Goal: Task Accomplishment & Management: Complete application form

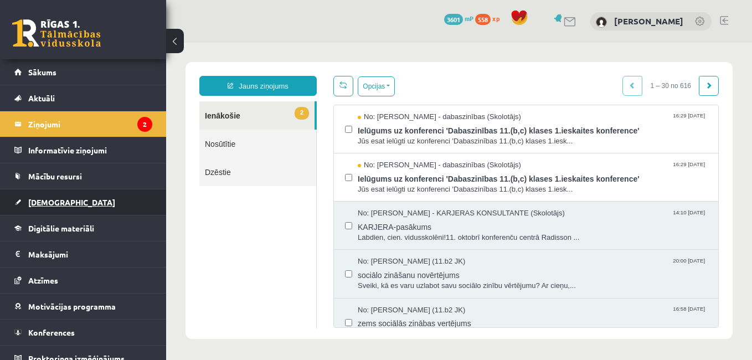
click at [66, 195] on link "[DEMOGRAPHIC_DATA]" at bounding box center [83, 201] width 138 height 25
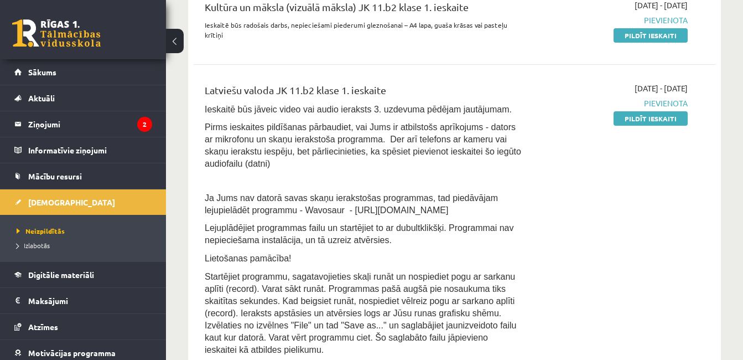
scroll to position [215, 0]
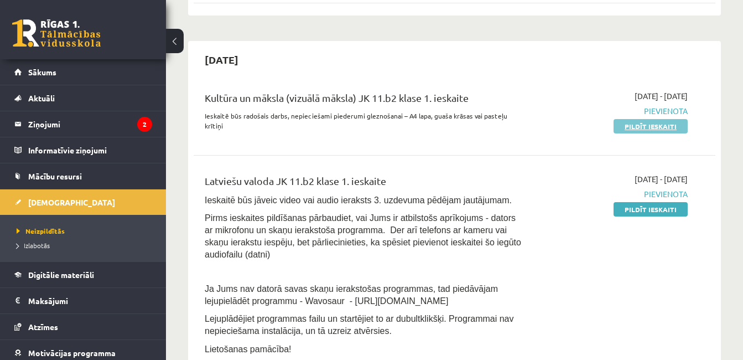
click at [648, 131] on link "Pildīt ieskaiti" at bounding box center [651, 126] width 74 height 14
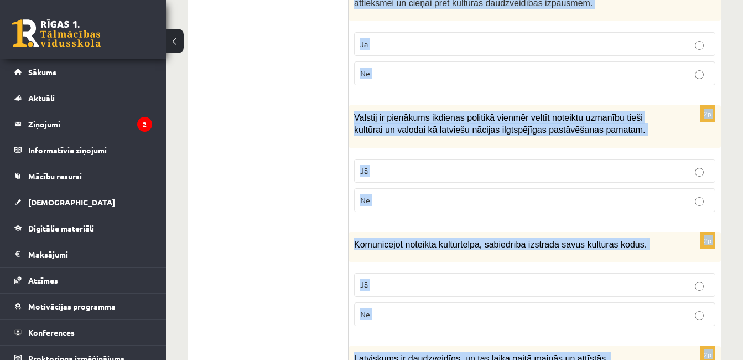
scroll to position [1723, 0]
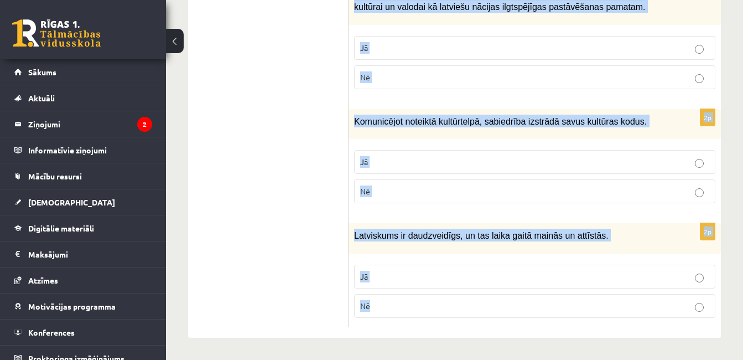
drag, startPoint x: 361, startPoint y: 75, endPoint x: 512, endPoint y: 312, distance: 280.9
copy form "Atzīmē vai apgalvojumi ir patiesi! 2p Kultūrpolitikai ir jāaptver gan augstā mā…"
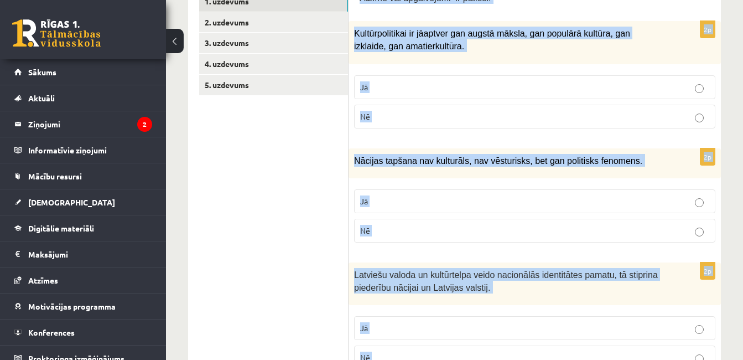
scroll to position [200, 0]
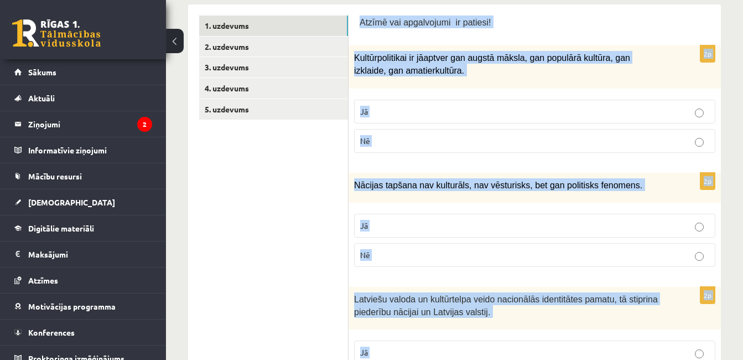
click at [551, 99] on fieldset "Jā Nē" at bounding box center [534, 125] width 361 height 62
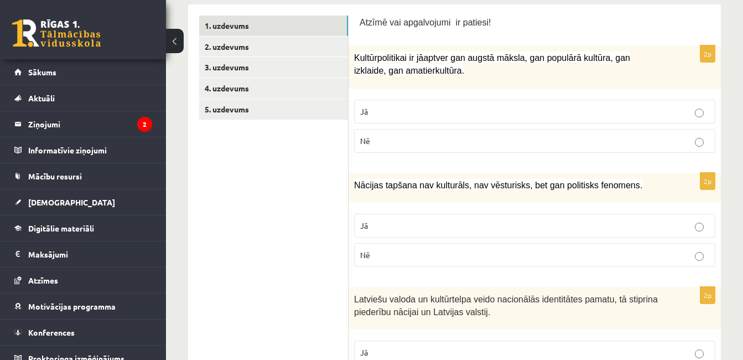
click at [575, 108] on p "Jā" at bounding box center [534, 112] width 349 height 12
click at [562, 217] on label "Jā" at bounding box center [534, 226] width 361 height 24
click at [587, 347] on p "Jā" at bounding box center [534, 352] width 349 height 12
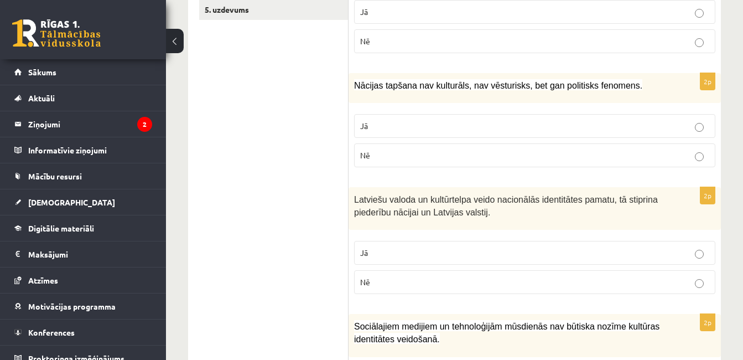
scroll to position [166, 0]
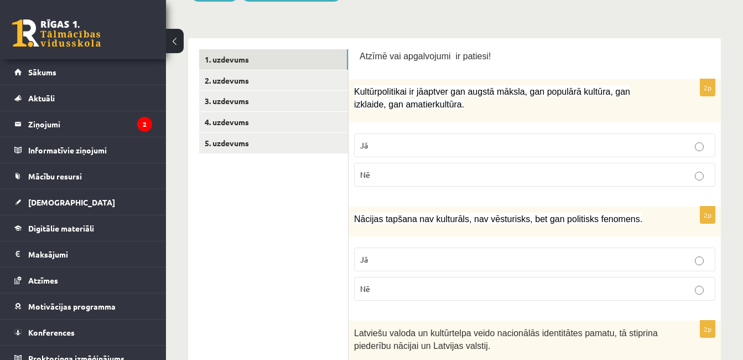
click at [424, 289] on p "Nē" at bounding box center [534, 289] width 349 height 12
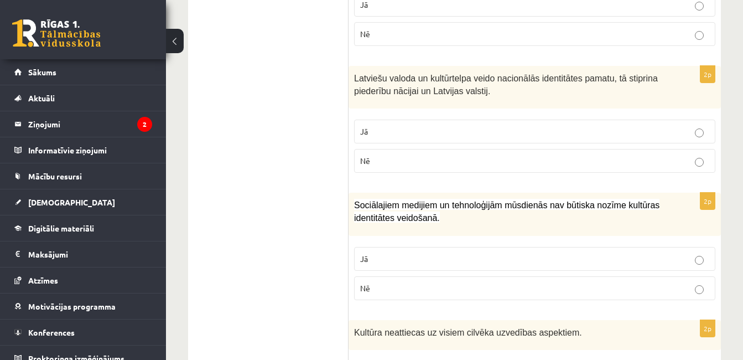
scroll to position [498, 0]
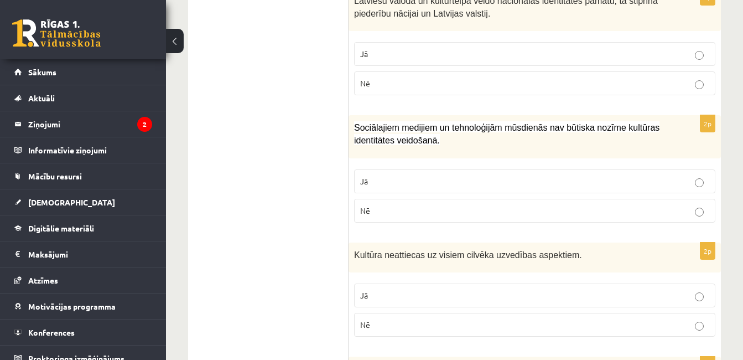
click at [376, 201] on label "Nē" at bounding box center [534, 211] width 361 height 24
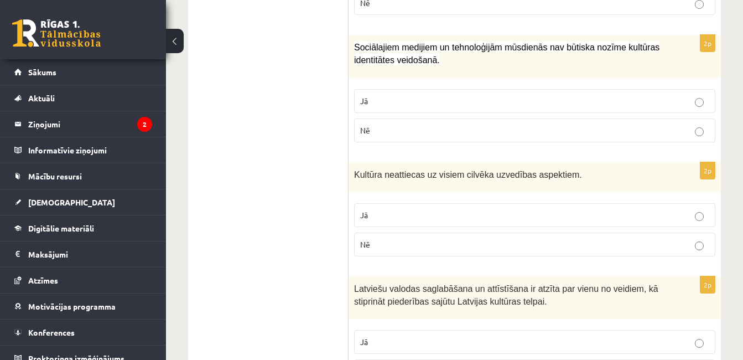
scroll to position [664, 0]
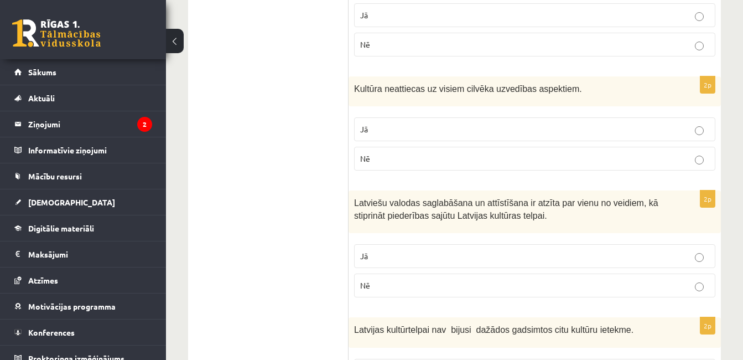
click at [380, 152] on label "Nē" at bounding box center [534, 159] width 361 height 24
click at [412, 247] on label "Jā" at bounding box center [534, 256] width 361 height 24
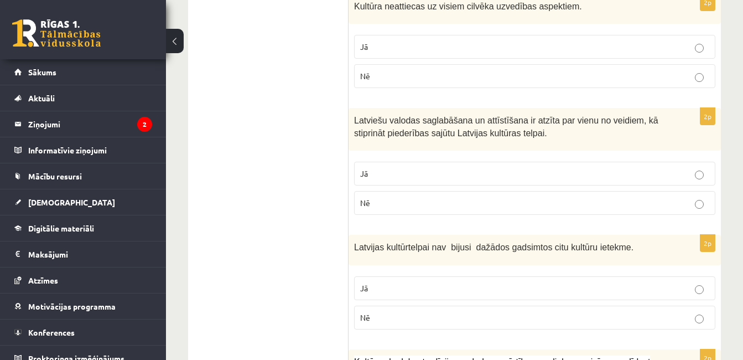
scroll to position [830, 0]
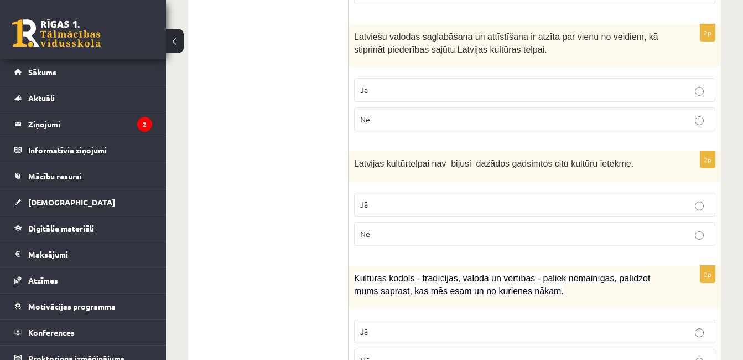
click at [413, 244] on label "Nē" at bounding box center [534, 234] width 361 height 24
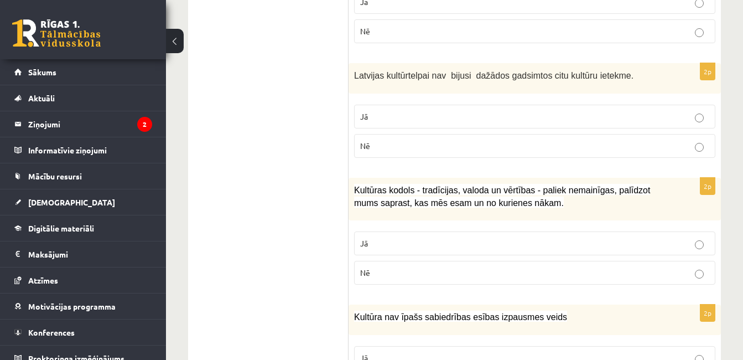
scroll to position [996, 0]
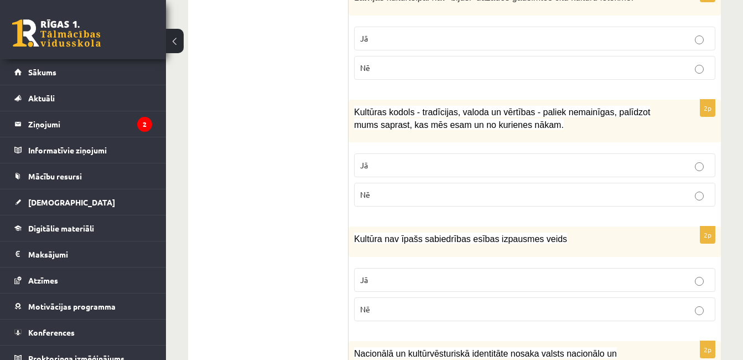
click at [383, 173] on label "Jā" at bounding box center [534, 165] width 361 height 24
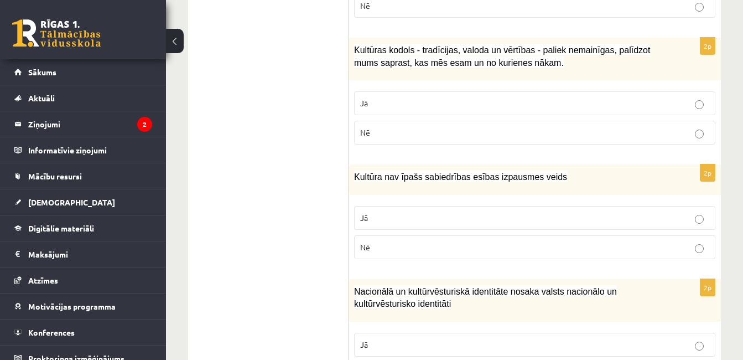
scroll to position [1107, 0]
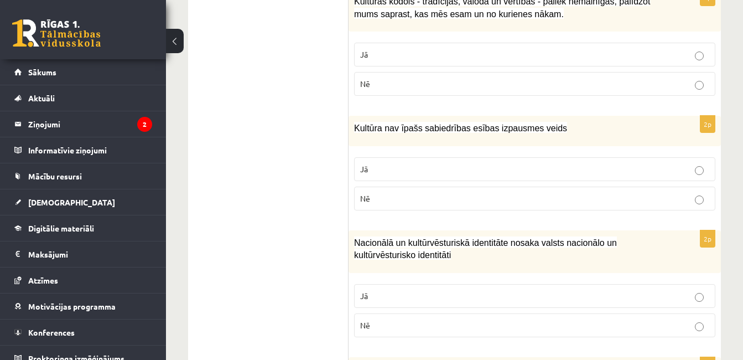
drag, startPoint x: 402, startPoint y: 198, endPoint x: 407, endPoint y: 297, distance: 99.8
click at [401, 198] on p "Nē" at bounding box center [534, 199] width 349 height 12
click at [408, 294] on p "Jā" at bounding box center [534, 296] width 349 height 12
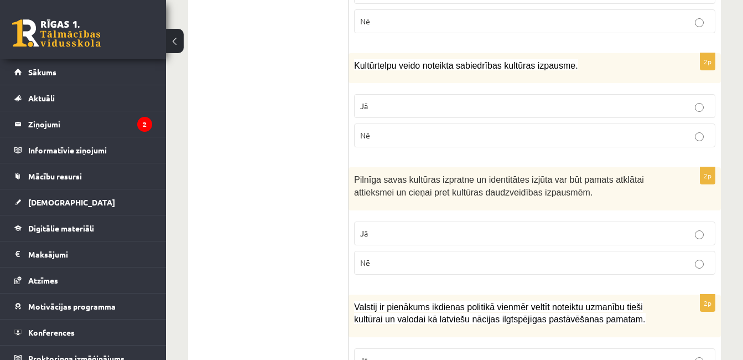
scroll to position [1384, 0]
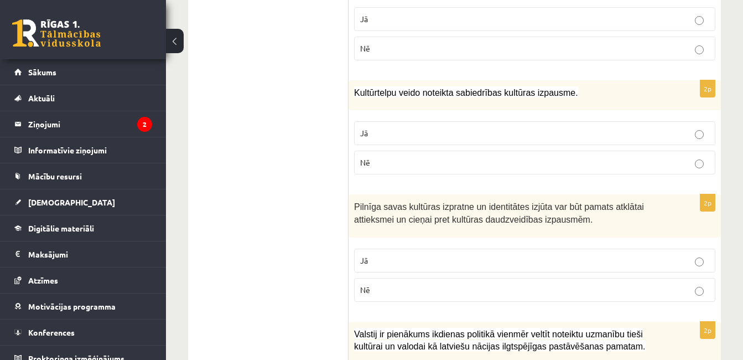
click at [422, 137] on p "Jā" at bounding box center [534, 133] width 349 height 12
click at [455, 273] on fieldset "Jā Nē" at bounding box center [534, 274] width 361 height 62
click at [457, 262] on p "Jā" at bounding box center [534, 261] width 349 height 12
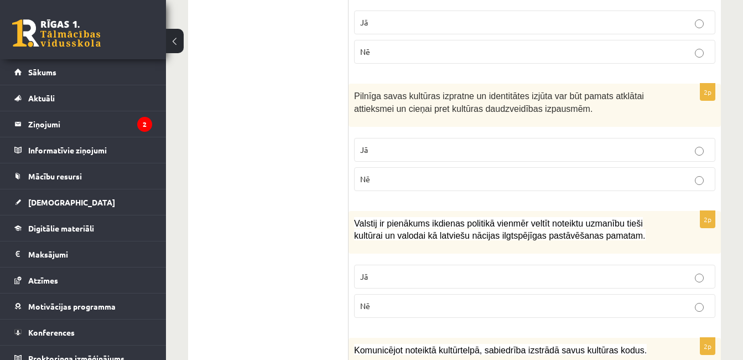
click at [452, 270] on label "Jā" at bounding box center [534, 277] width 361 height 24
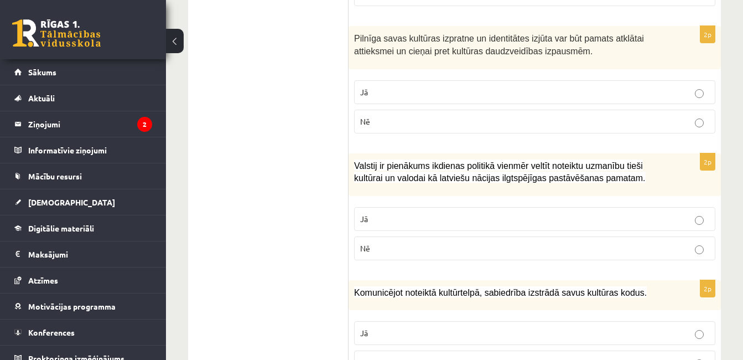
scroll to position [1660, 0]
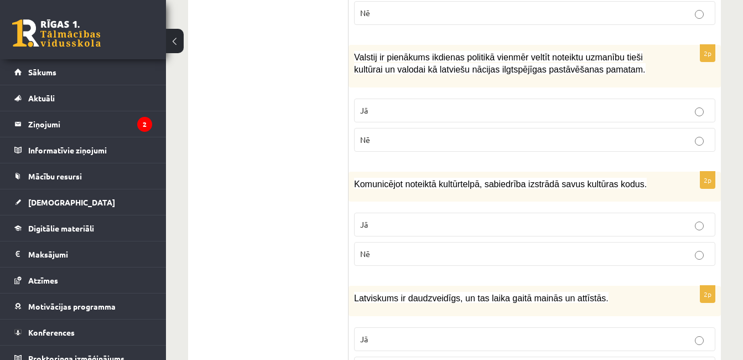
click at [450, 215] on label "Jā" at bounding box center [534, 225] width 361 height 24
click at [452, 335] on p "Jā" at bounding box center [534, 339] width 349 height 12
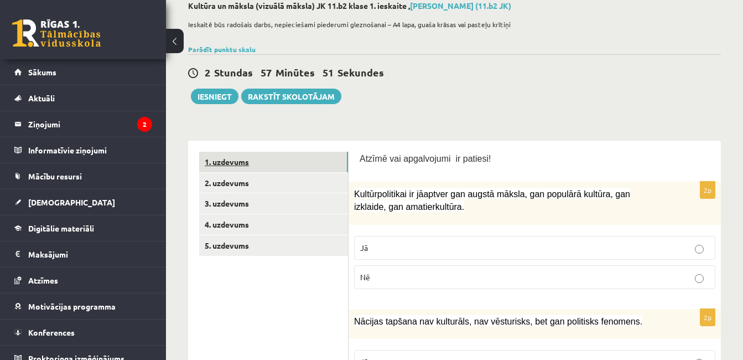
scroll to position [63, 0]
click at [256, 189] on link "2. uzdevums" at bounding box center [273, 183] width 149 height 20
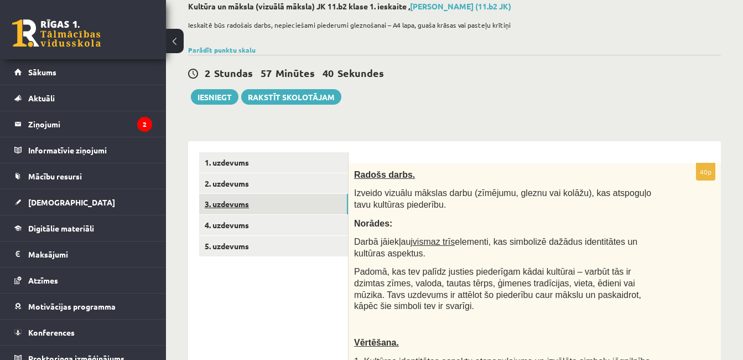
click at [278, 210] on link "3. uzdevums" at bounding box center [273, 204] width 149 height 20
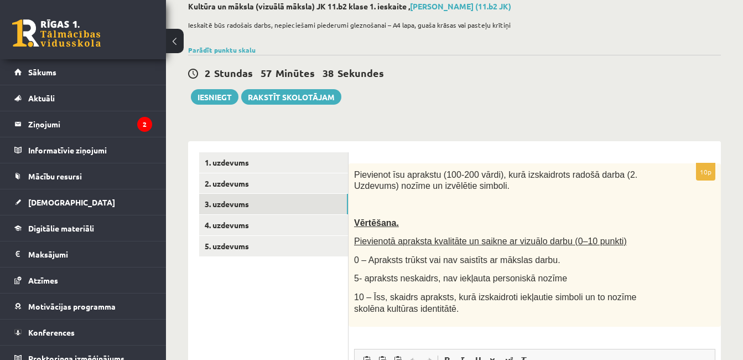
scroll to position [0, 0]
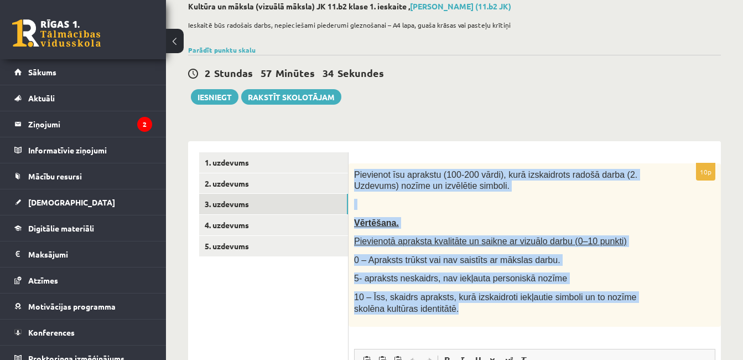
drag, startPoint x: 354, startPoint y: 167, endPoint x: 436, endPoint y: 326, distance: 178.7
click at [436, 326] on div "Pievienot īsu aprakstu (100-200 vārdi), kurā izskaidrots radošā darba (2. Uzdev…" at bounding box center [535, 244] width 372 height 163
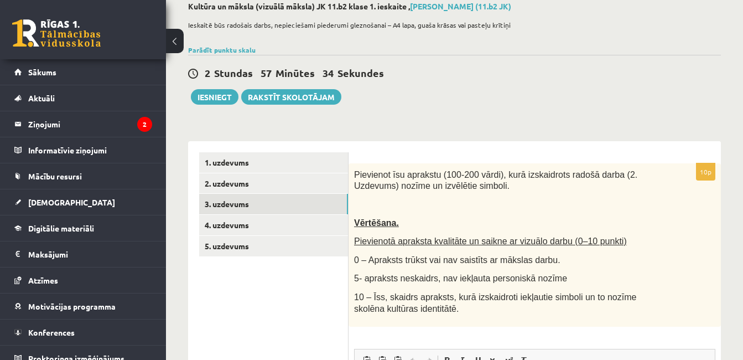
click at [283, 273] on ul "1. uzdevums 2. uzdevums 3. uzdevums 4. uzdevums 5. uzdevums" at bounding box center [273, 365] width 149 height 427
click at [268, 230] on link "4. uzdevums" at bounding box center [273, 225] width 149 height 20
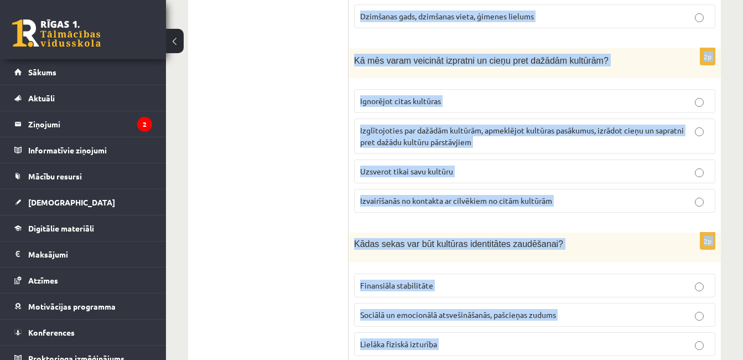
scroll to position [1639, 0]
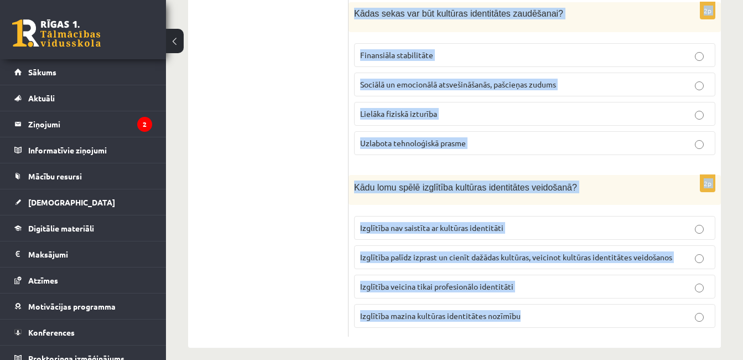
drag, startPoint x: 507, startPoint y: 384, endPoint x: 597, endPoint y: 309, distance: 116.8
copy form "Kas ir multikulturālisms? Ideoloģija, kas atbalsta vienas kultūras dominanci Te…"
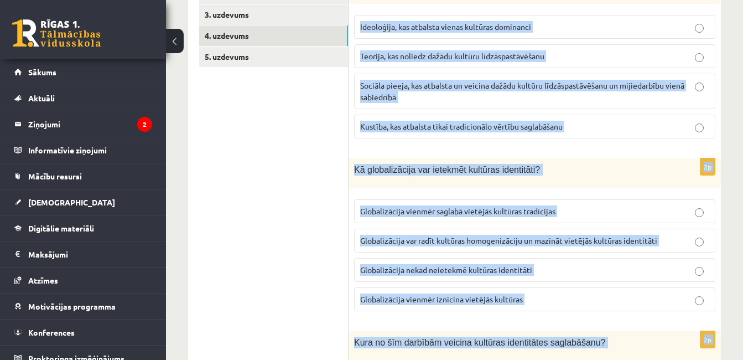
scroll to position [200, 0]
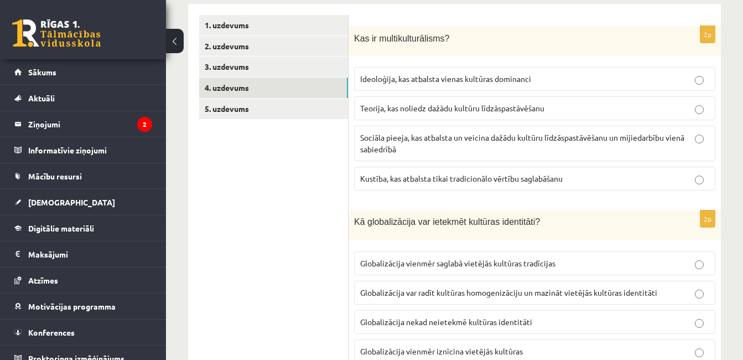
click at [392, 138] on span "Sociāla pieeja, kas atbalsta un veicina dažādu kultūru līdzāspastāvēšanu un mij…" at bounding box center [522, 143] width 324 height 22
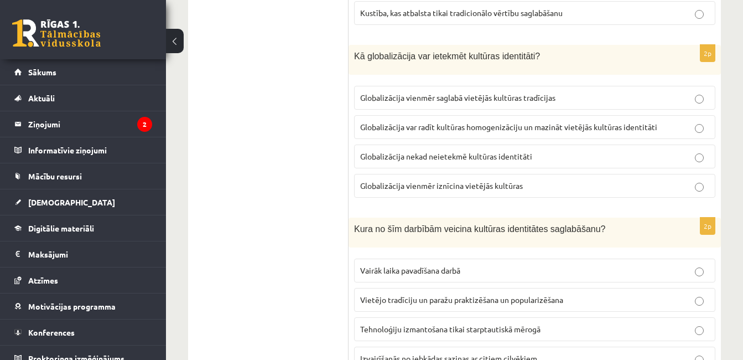
scroll to position [366, 0]
click at [425, 132] on p "Globalizācija var radīt kultūras homogenizāciju un mazināt vietējās kultūras id…" at bounding box center [534, 127] width 349 height 12
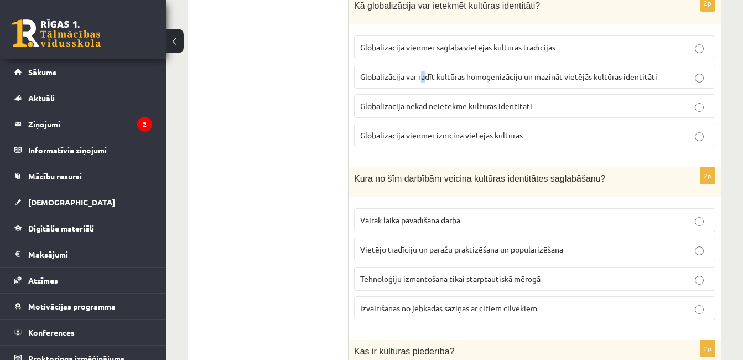
scroll to position [477, 0]
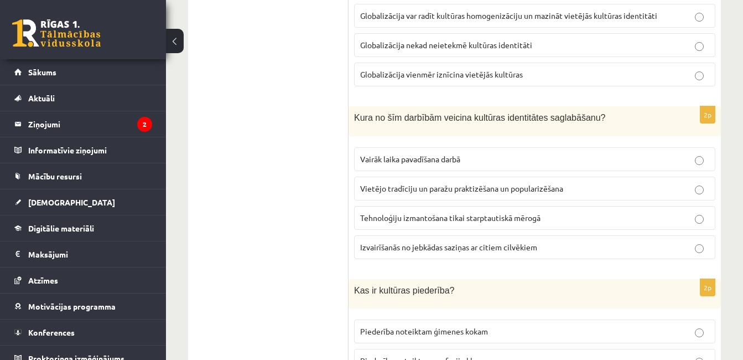
click at [382, 19] on span "Globalizācija var radīt kultūras homogenizāciju un mazināt vietējās kultūras id…" at bounding box center [508, 16] width 297 height 10
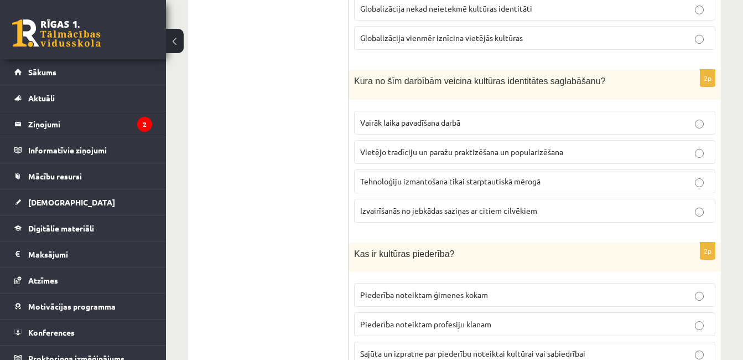
scroll to position [532, 0]
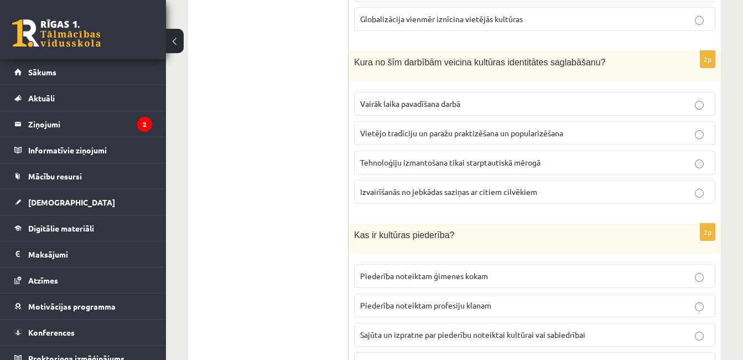
click at [423, 134] on span "Vietējo tradīciju un paražu praktizēšana un popularizēšana" at bounding box center [461, 133] width 203 height 10
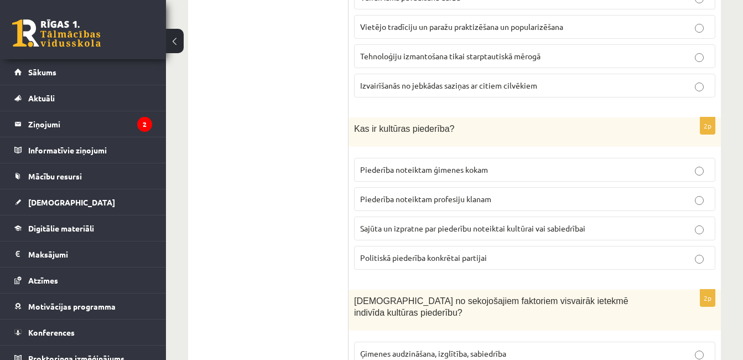
scroll to position [643, 0]
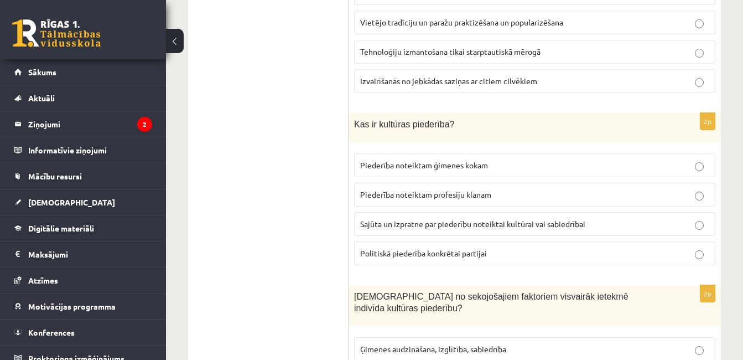
click at [392, 219] on p "Sajūta un izpratne par piederību noteiktai kultūrai vai sabiedrībai" at bounding box center [534, 224] width 349 height 12
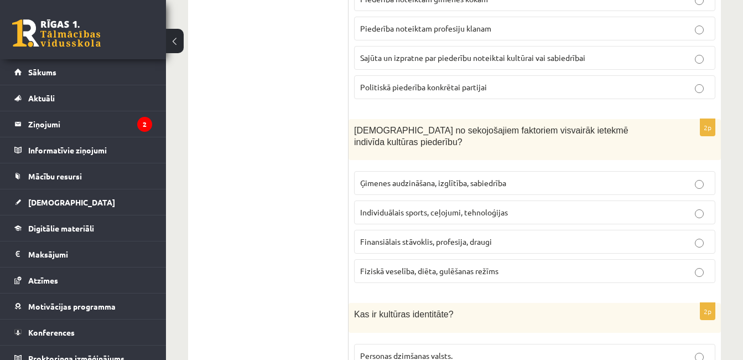
click at [396, 177] on p "Ģimenes audzināšana, izglītība, sabiedrība" at bounding box center [534, 183] width 349 height 12
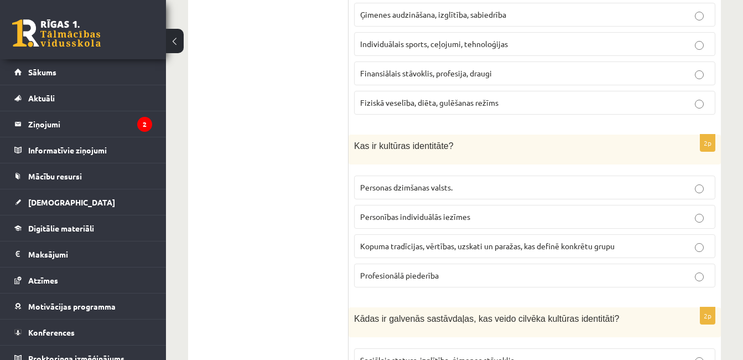
scroll to position [1086, 0]
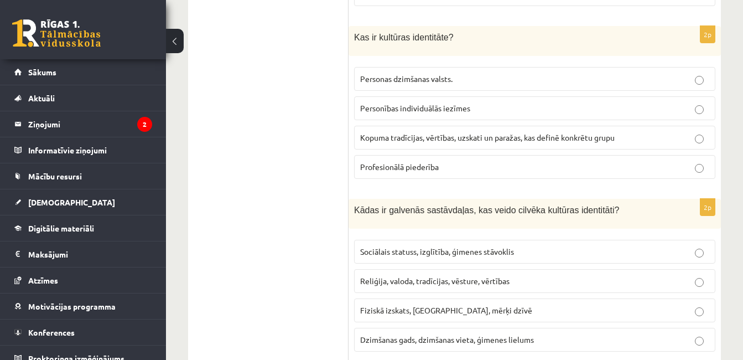
click at [417, 132] on span "Kopuma tradīcijas, vērtības, uzskati un paražas, kas definē konkrētu grupu" at bounding box center [487, 137] width 255 height 10
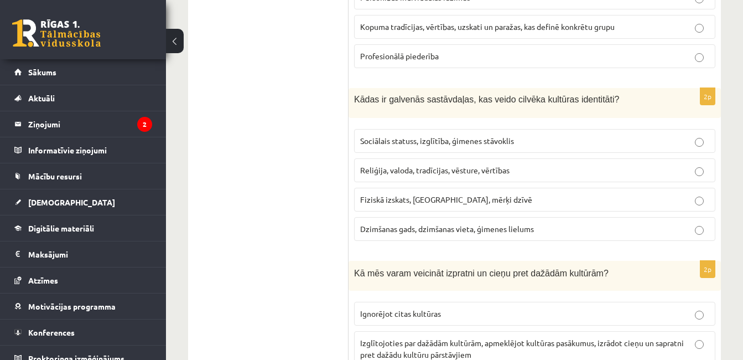
scroll to position [1252, 0]
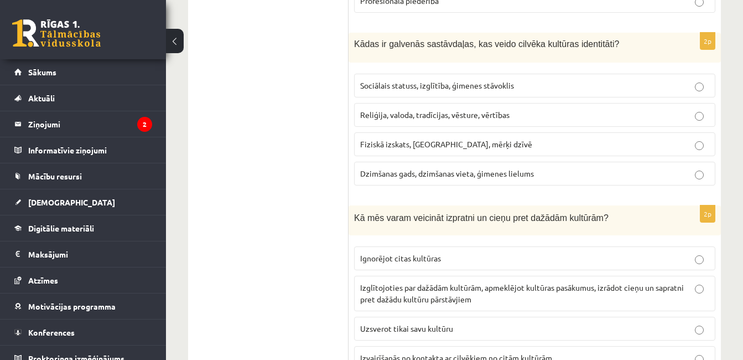
click at [403, 110] on span "Reliģija, valoda, tradīcijas, vēsture, vērtības" at bounding box center [434, 115] width 149 height 10
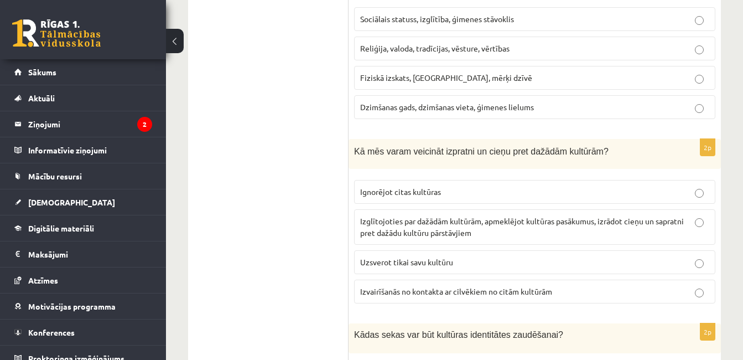
scroll to position [1418, 0]
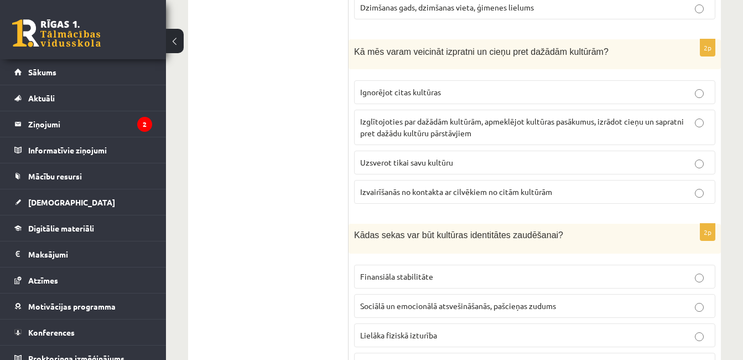
click at [378, 120] on span "Izglītojoties par dažādām kultūrām, apmeklējot kultūras pasākumus, izrādot cieņ…" at bounding box center [522, 127] width 324 height 22
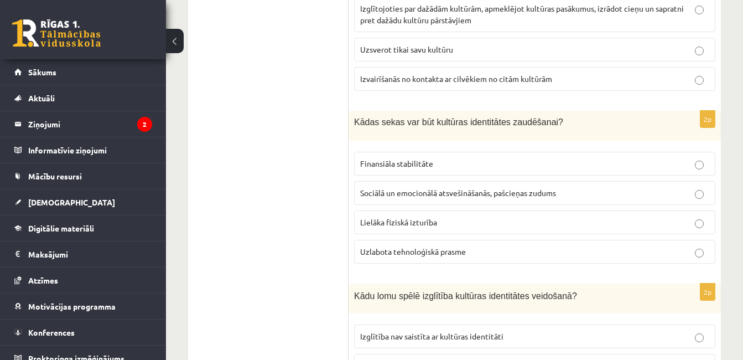
scroll to position [1584, 0]
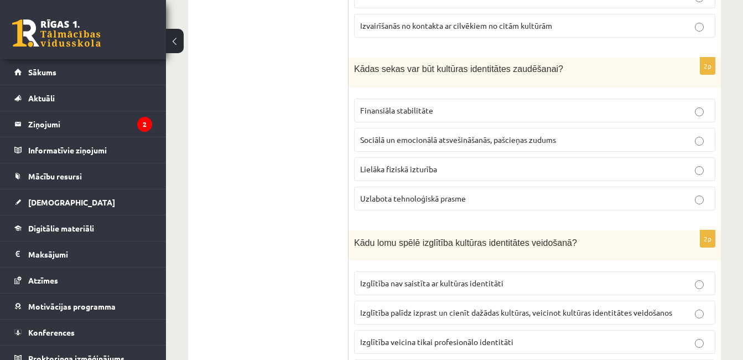
click at [395, 134] on span "Sociālā un emocionālā atsvešināšanās, pašcieņas zudums" at bounding box center [458, 139] width 196 height 10
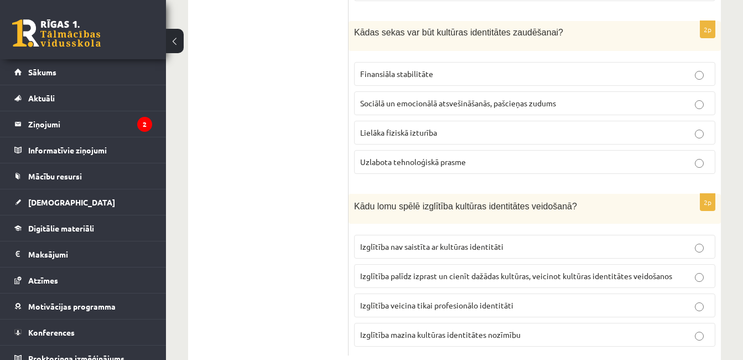
scroll to position [1639, 0]
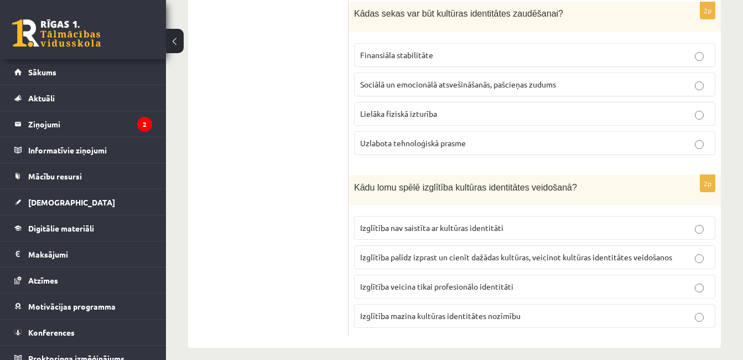
click at [417, 252] on span "Izglītība palīdz izprast un cienīt dažādas kultūras, veicinot kultūras identitā…" at bounding box center [516, 257] width 312 height 10
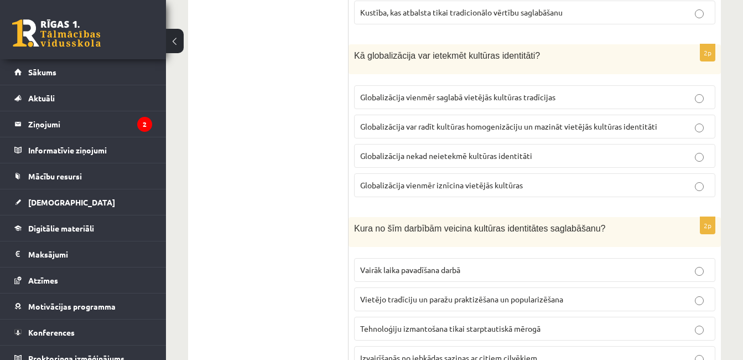
scroll to position [145, 0]
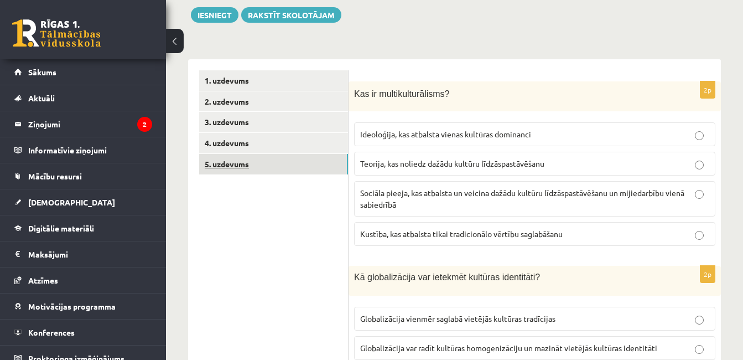
click at [292, 172] on link "5. uzdevums" at bounding box center [273, 164] width 149 height 20
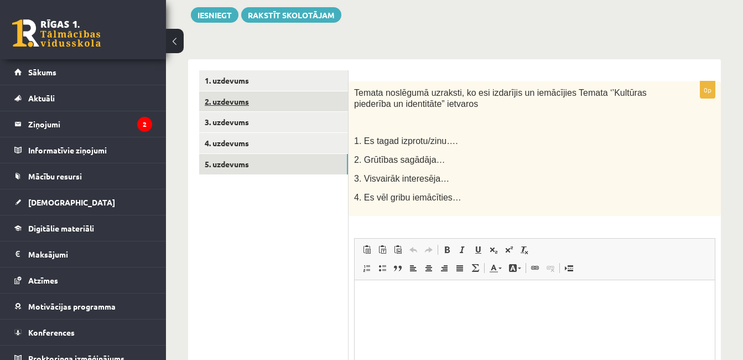
scroll to position [0, 0]
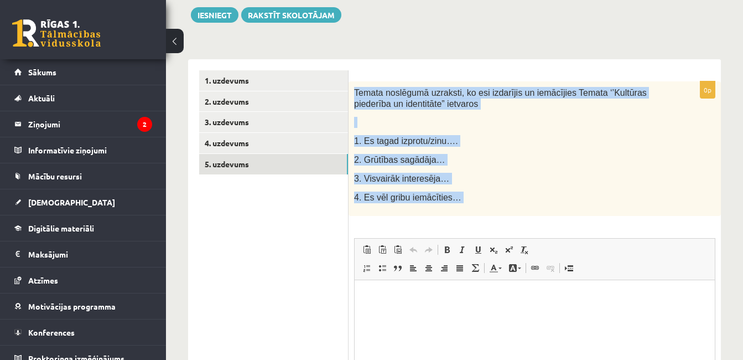
drag, startPoint x: 365, startPoint y: 100, endPoint x: 449, endPoint y: 222, distance: 148.0
click at [449, 222] on div "0p Temata noslēgumā uzraksti, ko esi izdarījis un iemācījies Temata ‘’Kultūras …" at bounding box center [535, 274] width 372 height 387
copy div "Temata noslēgumā uzraksti, ko esi izdarījis un iemācījies Temata ‘’Kultūras pie…"
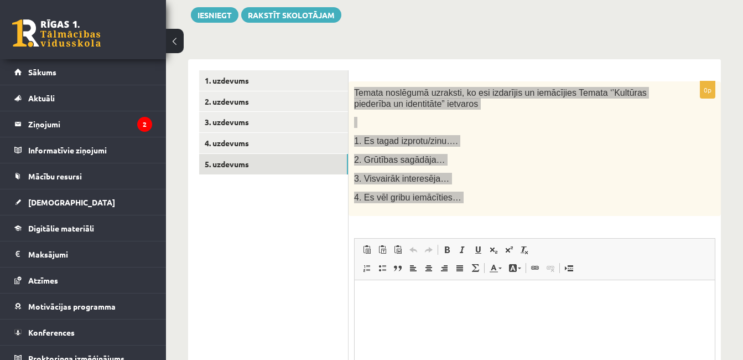
click at [368, 313] on html at bounding box center [535, 296] width 360 height 34
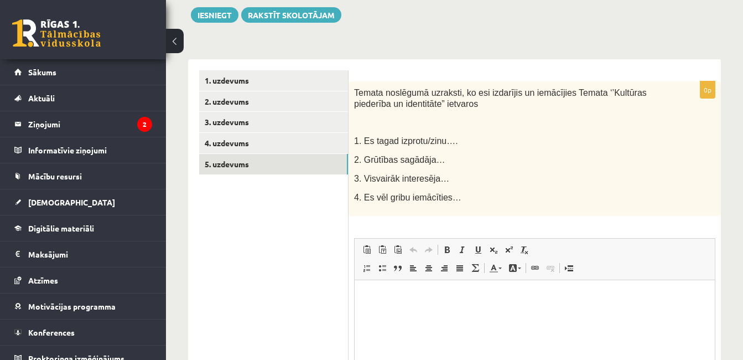
paste body "Rich Text Editor, wiswyg-editor-user-answer-47433818939660"
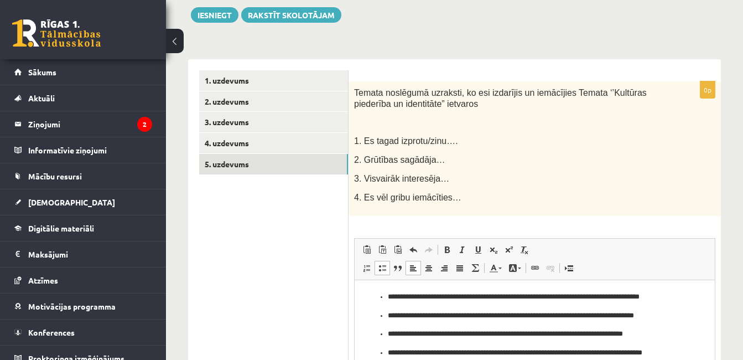
click at [389, 296] on p "**********" at bounding box center [535, 297] width 294 height 12
drag, startPoint x: 389, startPoint y: 315, endPoint x: 398, endPoint y: 327, distance: 15.7
click at [389, 314] on p "**********" at bounding box center [535, 315] width 294 height 12
click at [387, 333] on ul "**********" at bounding box center [535, 343] width 338 height 30
click at [389, 350] on p "**********" at bounding box center [535, 352] width 294 height 12
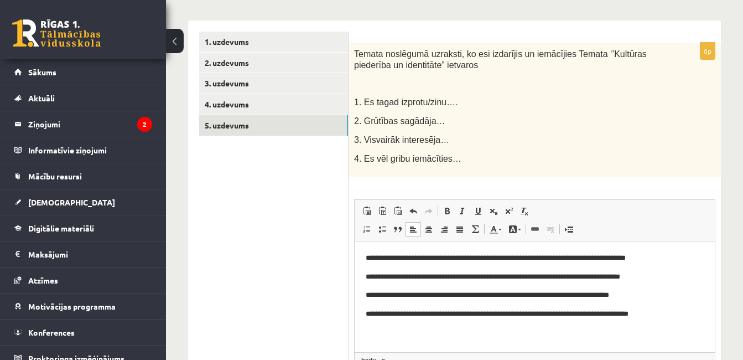
scroll to position [177, 0]
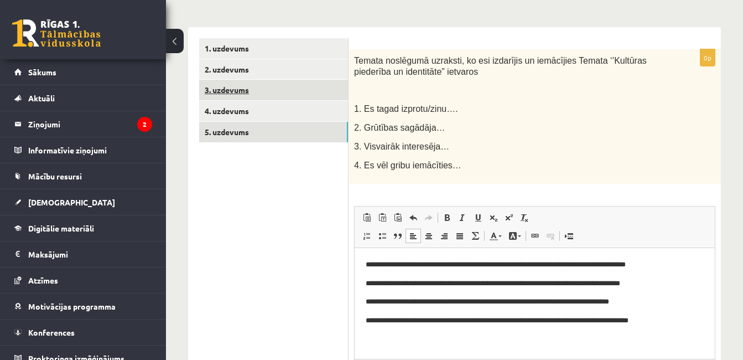
click at [263, 99] on link "3. uzdevums" at bounding box center [273, 90] width 149 height 20
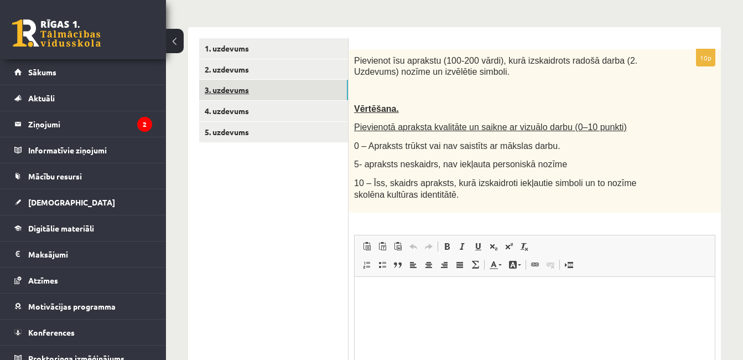
scroll to position [0, 0]
click at [277, 84] on link "3. uzdevums" at bounding box center [273, 90] width 149 height 20
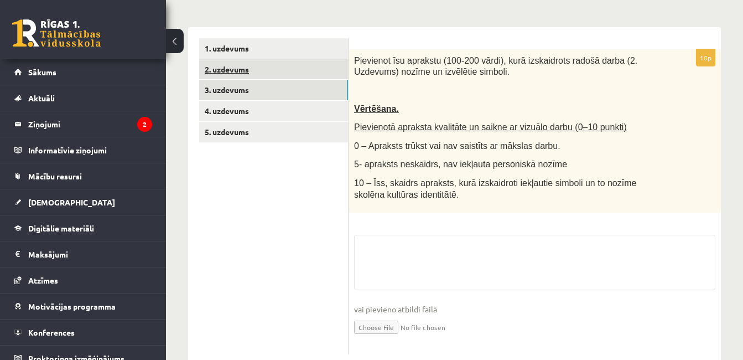
click at [270, 77] on link "2. uzdevums" at bounding box center [273, 69] width 149 height 20
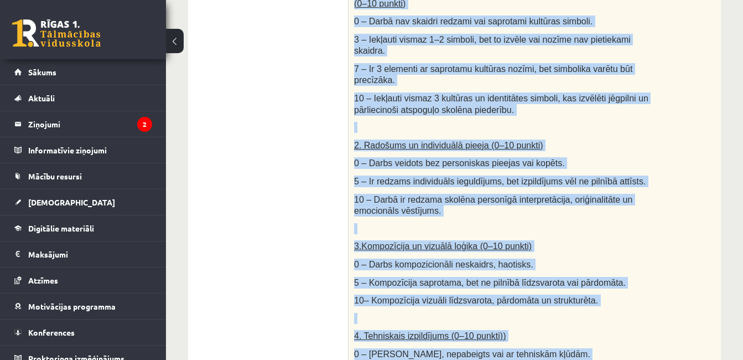
scroll to position [745, 0]
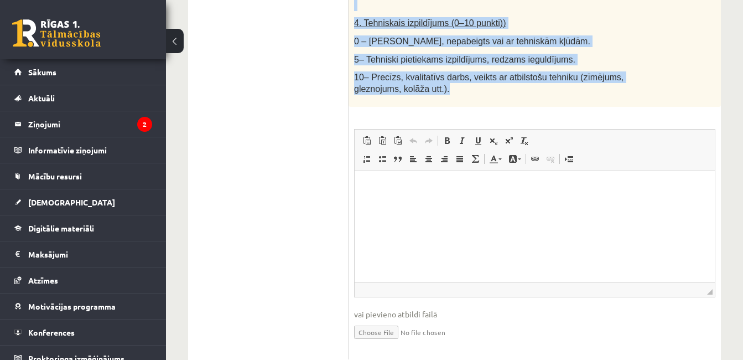
drag, startPoint x: 356, startPoint y: 64, endPoint x: 588, endPoint y: 56, distance: 232.5
copy div "Radošs darbs. Izveido vizuālu mākslas darbu (zīmējumu, gleznu vai kolāžu), kas …"
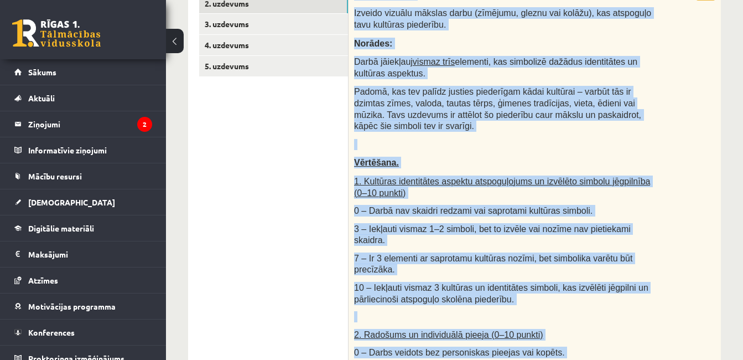
scroll to position [191, 0]
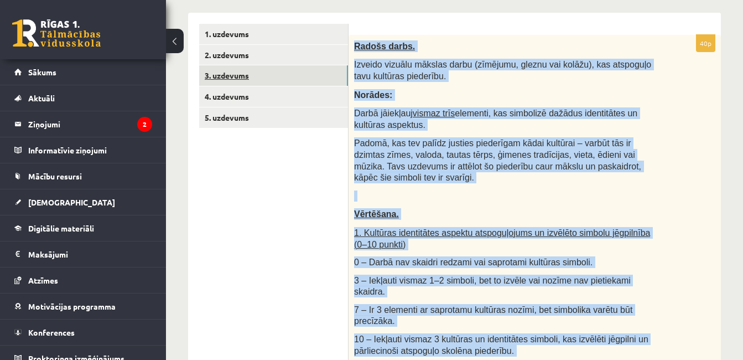
click at [252, 70] on link "3. uzdevums" at bounding box center [273, 75] width 149 height 20
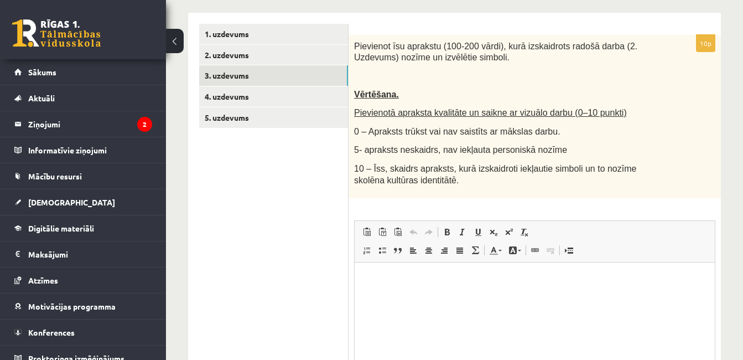
scroll to position [0, 0]
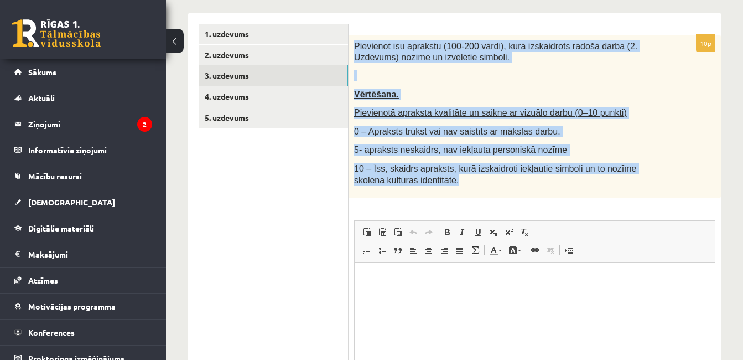
drag, startPoint x: 352, startPoint y: 39, endPoint x: 453, endPoint y: 188, distance: 180.2
click at [453, 188] on div "Pievienot īsu aprakstu (100-200 vārdi), kurā izskaidrots radošā darba (2. Uzdev…" at bounding box center [535, 116] width 372 height 163
copy div "Pievienot īsu aprakstu (100-200 vārdi), kurā izskaidrots radošā darba (2. Uzdev…"
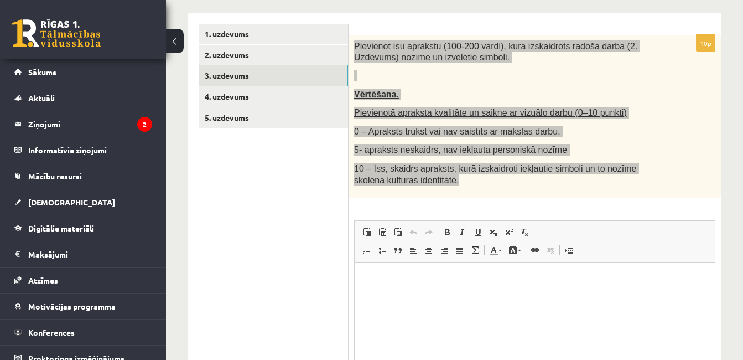
click at [388, 296] on html at bounding box center [535, 279] width 360 height 34
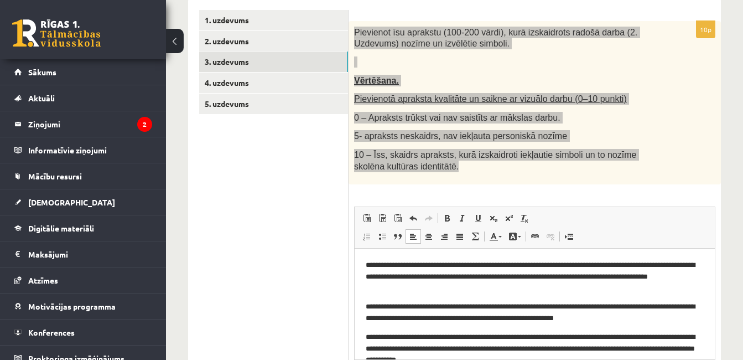
drag, startPoint x: 365, startPoint y: 261, endPoint x: 374, endPoint y: 261, distance: 9.4
click at [364, 261] on html "**********" at bounding box center [535, 312] width 360 height 128
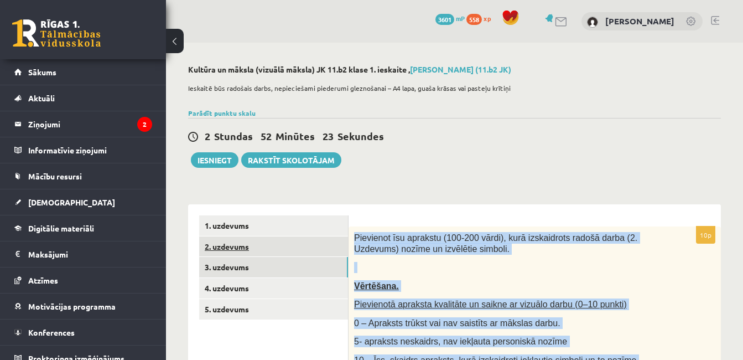
click at [266, 252] on link "2. uzdevums" at bounding box center [273, 246] width 149 height 20
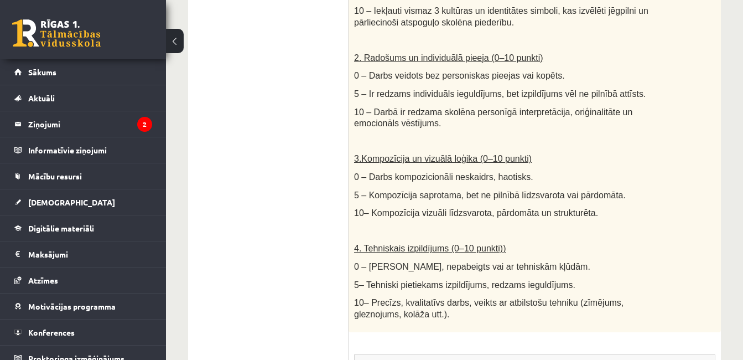
scroll to position [584, 0]
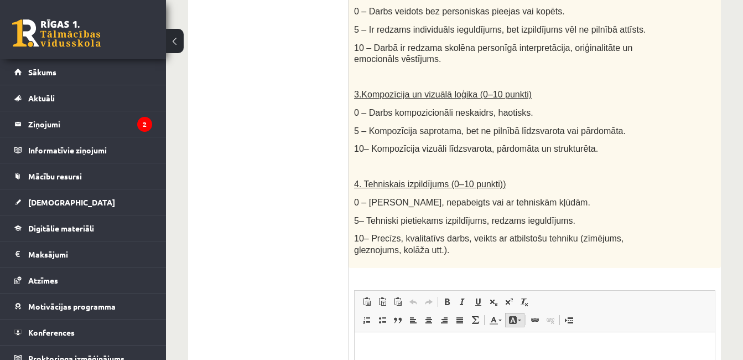
click at [517, 313] on link "Background Colour" at bounding box center [514, 320] width 19 height 14
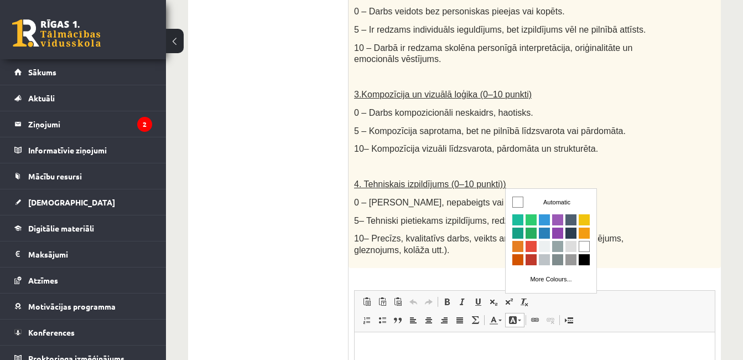
scroll to position [0, 0]
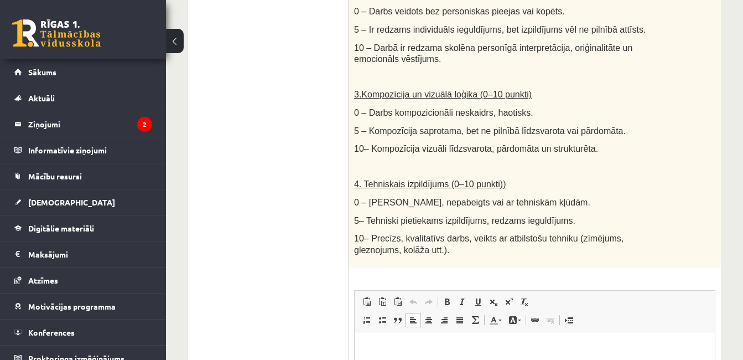
click at [503, 359] on html at bounding box center [535, 349] width 360 height 34
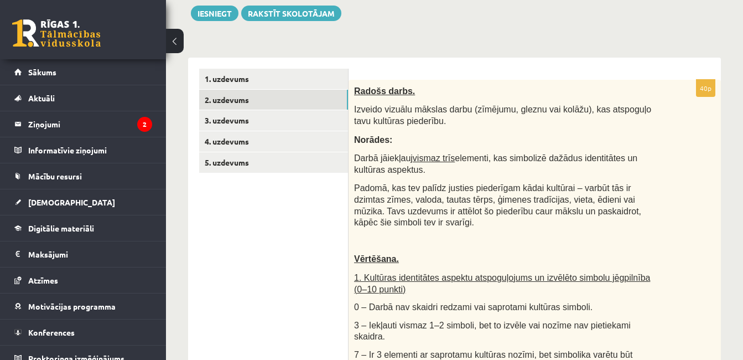
scroll to position [90, 0]
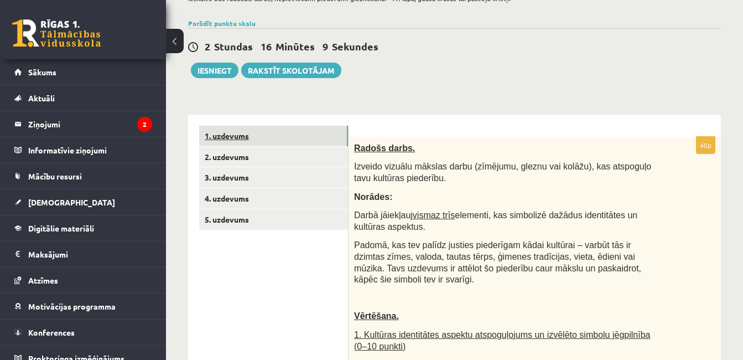
click at [331, 131] on link "1. uzdevums" at bounding box center [273, 136] width 149 height 20
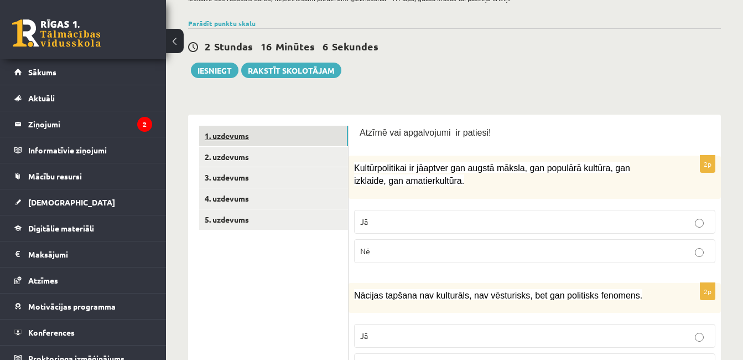
click at [331, 131] on link "1. uzdevums" at bounding box center [273, 136] width 149 height 20
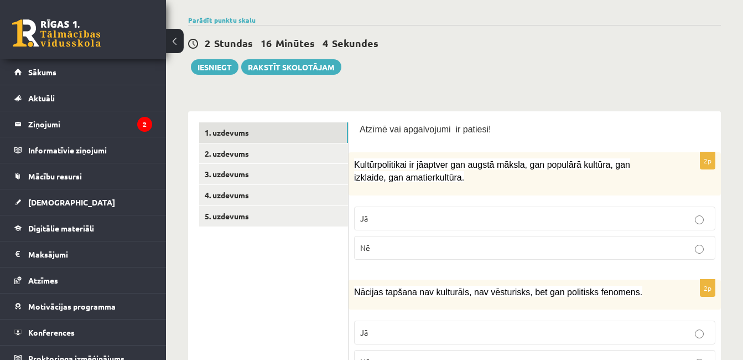
scroll to position [0, 0]
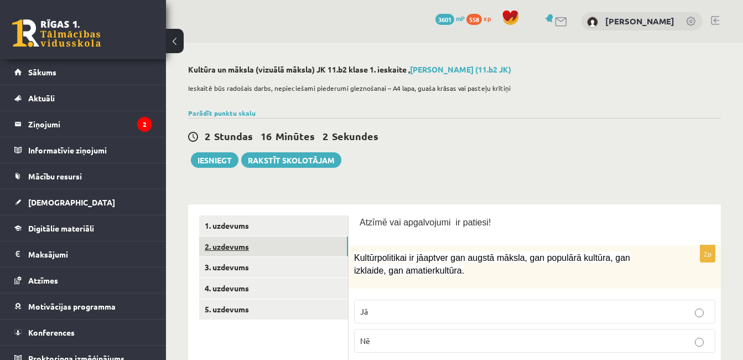
click at [294, 241] on link "2. uzdevums" at bounding box center [273, 246] width 149 height 20
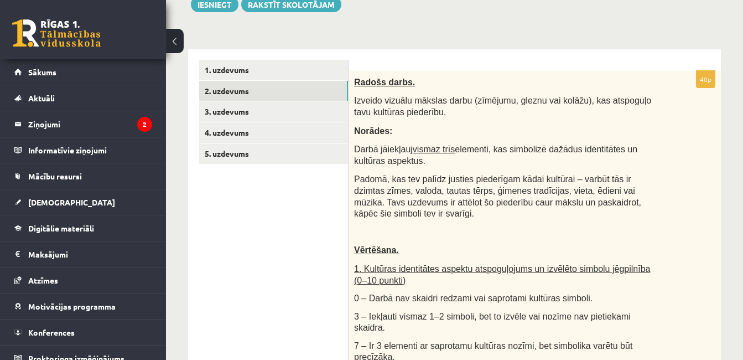
scroll to position [81, 0]
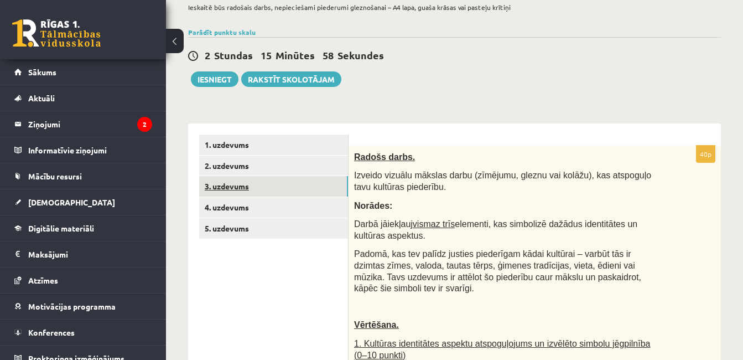
click at [326, 180] on link "3. uzdevums" at bounding box center [273, 186] width 149 height 20
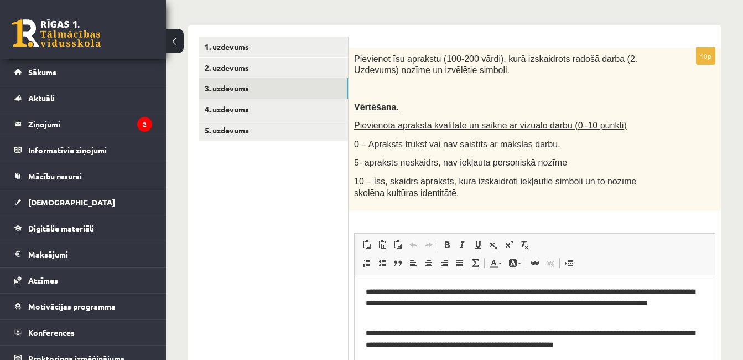
scroll to position [132, 0]
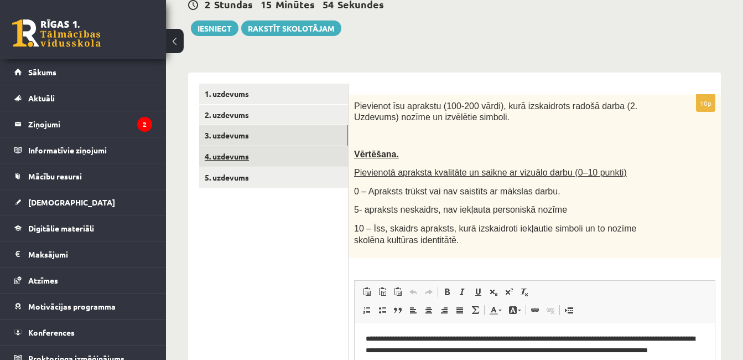
click at [330, 165] on link "4. uzdevums" at bounding box center [273, 156] width 149 height 20
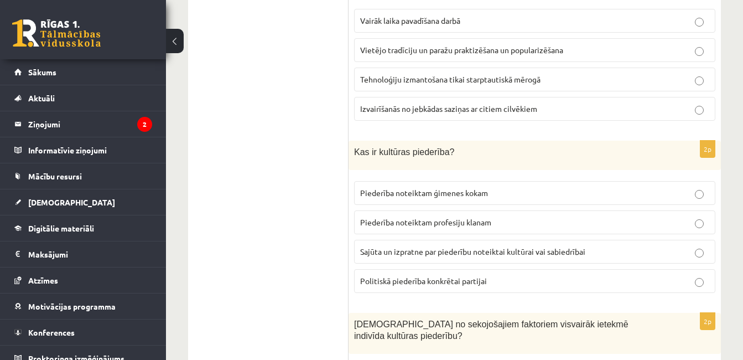
scroll to position [86, 0]
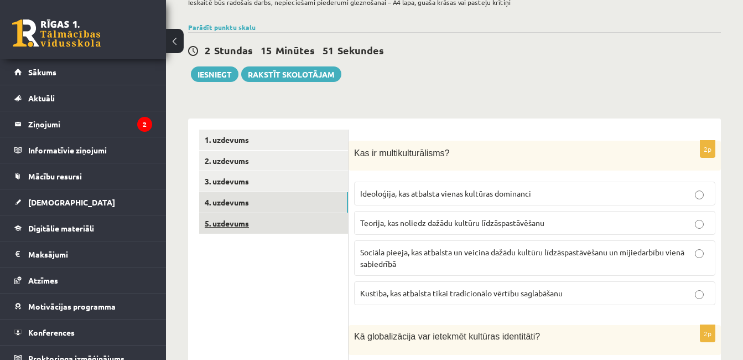
click at [333, 221] on link "5. uzdevums" at bounding box center [273, 223] width 149 height 20
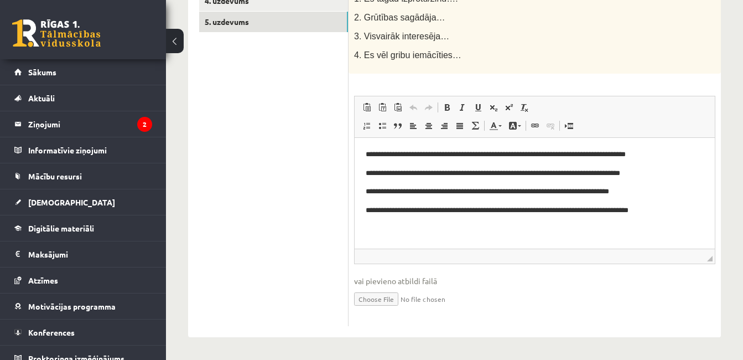
scroll to position [0, 0]
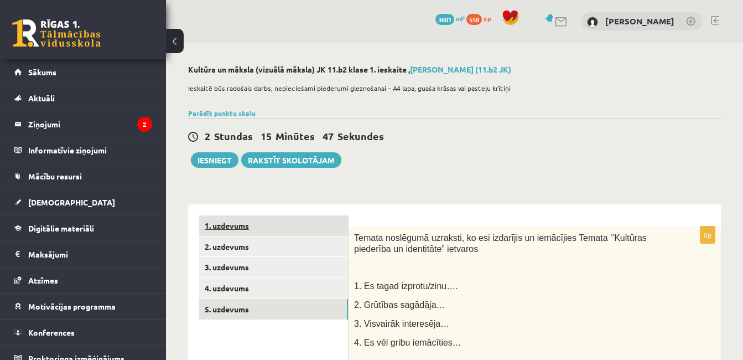
click at [315, 224] on link "1. uzdevums" at bounding box center [273, 225] width 149 height 20
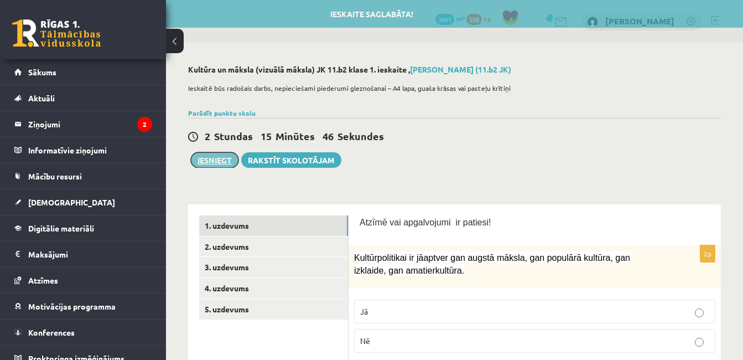
click at [212, 158] on button "Iesniegt" at bounding box center [215, 159] width 48 height 15
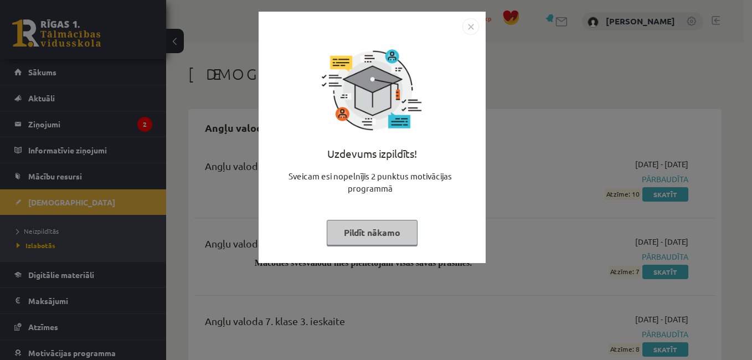
click at [330, 236] on button "Pildīt nākamo" at bounding box center [372, 232] width 91 height 25
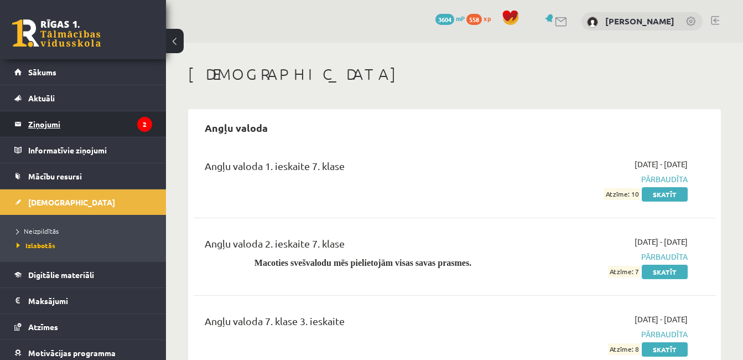
click at [88, 133] on legend "Ziņojumi 2" at bounding box center [90, 123] width 124 height 25
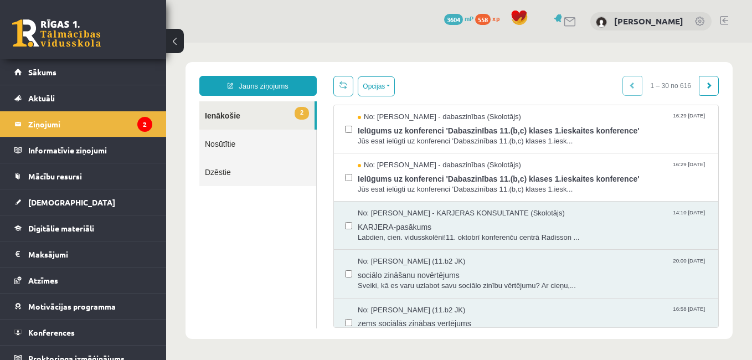
click at [227, 144] on link "Nosūtītie" at bounding box center [257, 144] width 117 height 28
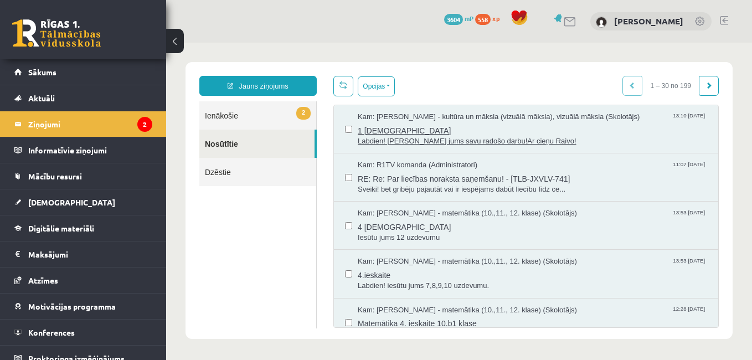
click at [386, 136] on span "Labdien! Iesūtu jums savu radošo darbu!Ar cieņu Raivo!" at bounding box center [532, 141] width 349 height 11
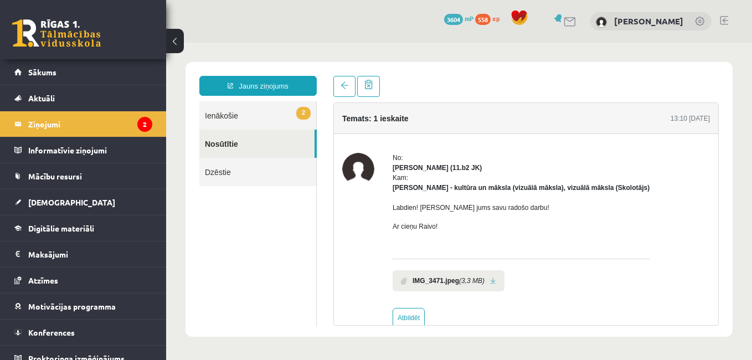
click at [492, 282] on link at bounding box center [493, 280] width 6 height 7
click at [103, 127] on legend "Ziņojumi 2" at bounding box center [90, 123] width 124 height 25
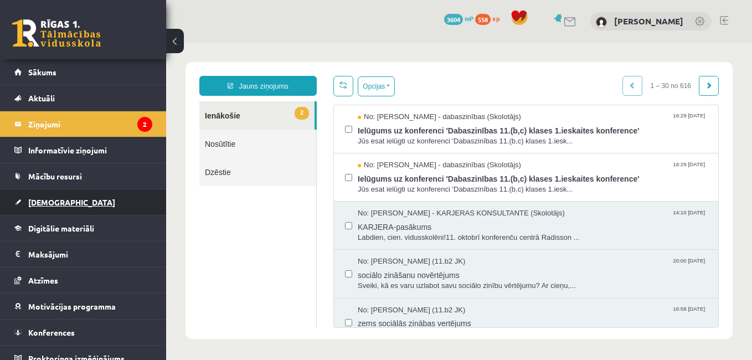
click at [70, 198] on link "[DEMOGRAPHIC_DATA]" at bounding box center [83, 201] width 138 height 25
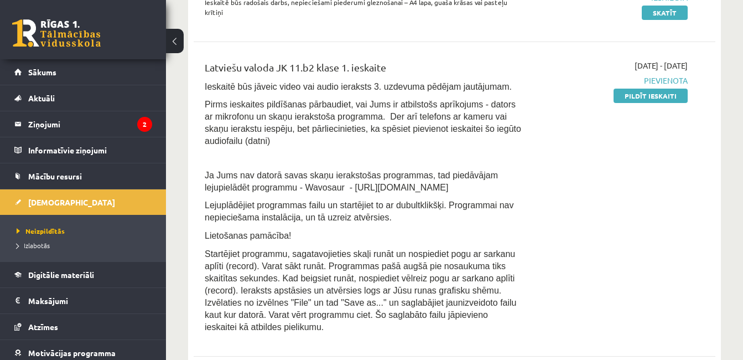
scroll to position [317, 0]
